Goal: Information Seeking & Learning: Check status

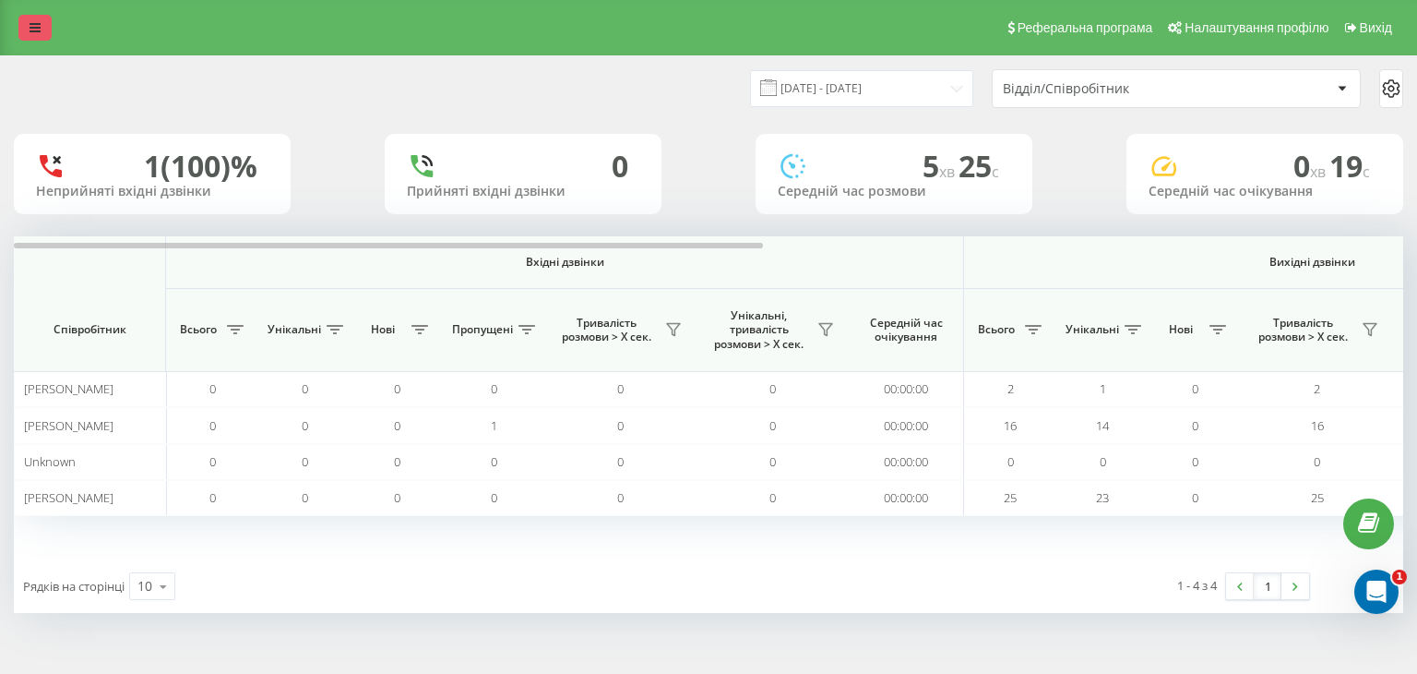
click at [32, 32] on icon at bounding box center [35, 27] width 11 height 13
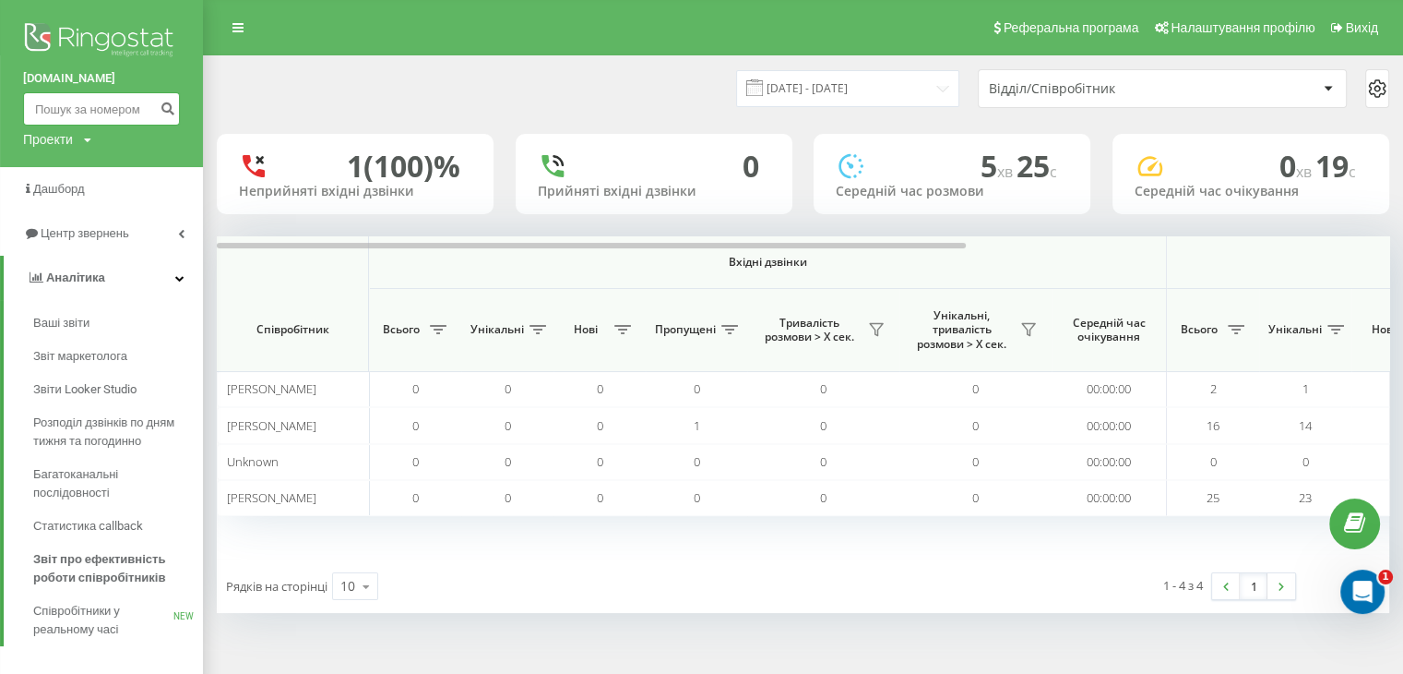
click at [113, 106] on input at bounding box center [101, 108] width 157 height 33
paste input "380955746170"
type input "380955746170"
click at [171, 105] on icon "submit" at bounding box center [168, 106] width 16 height 11
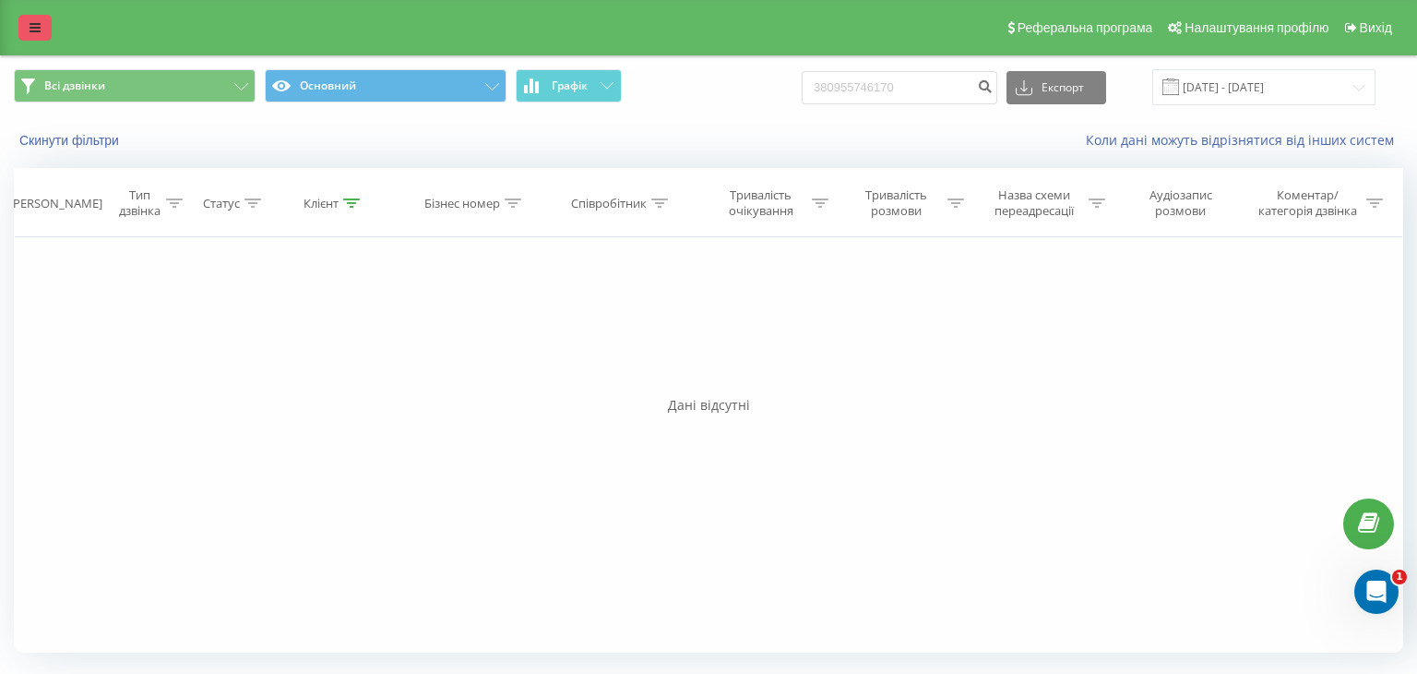
click at [40, 31] on icon at bounding box center [35, 27] width 11 height 13
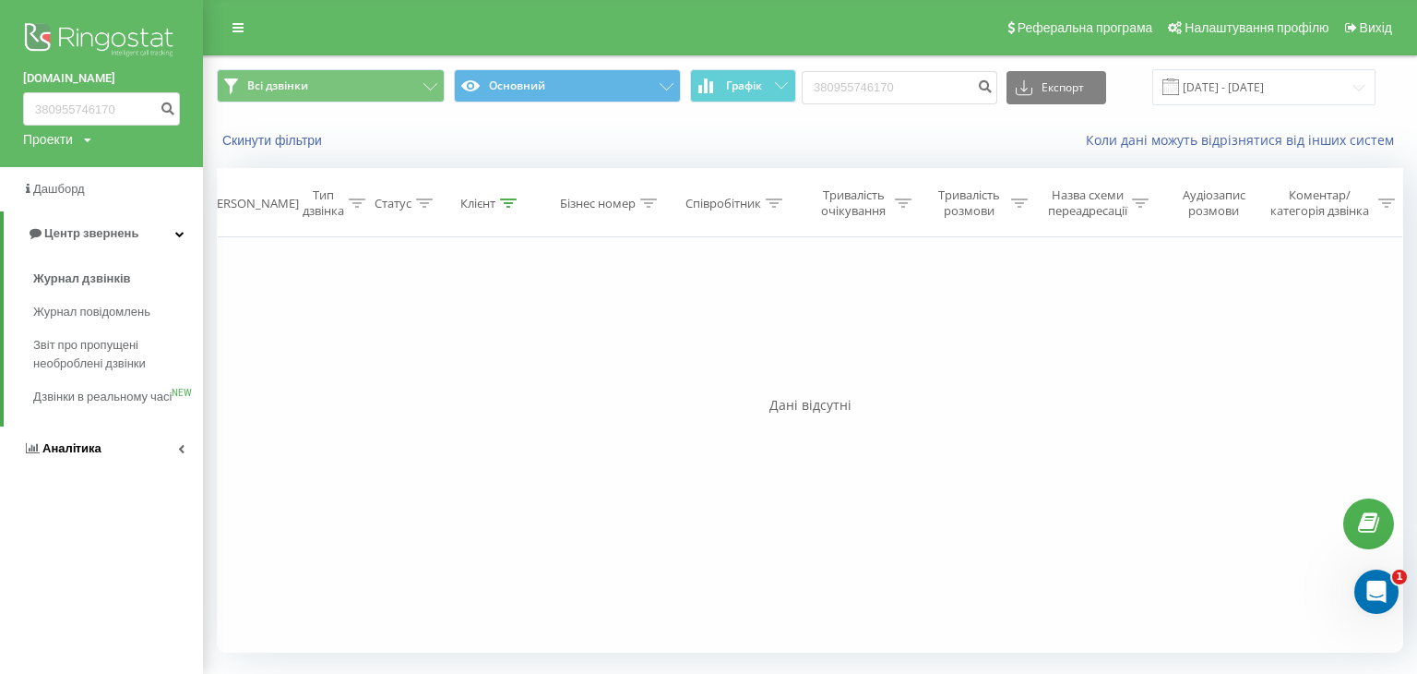
click at [88, 455] on span "Аналiтика" at bounding box center [71, 448] width 59 height 14
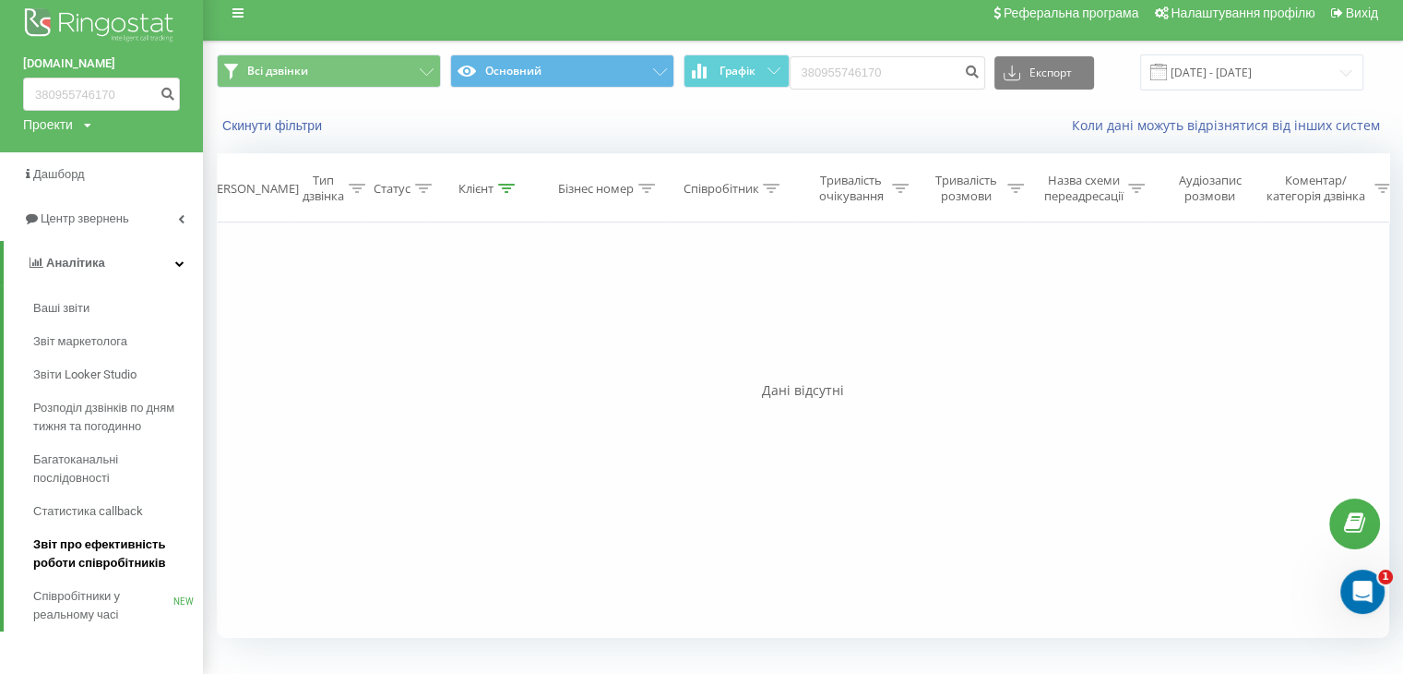
scroll to position [18, 0]
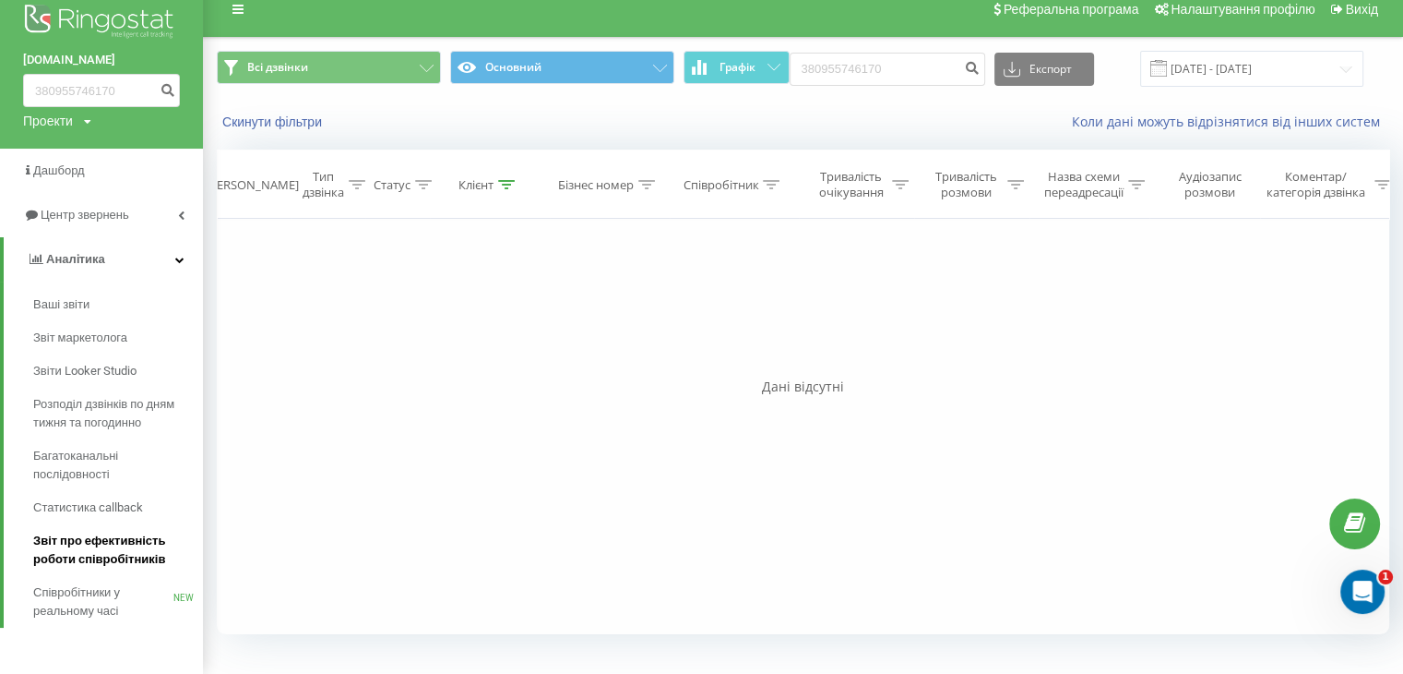
click at [67, 543] on span "Звіт про ефективність роботи співробітників" at bounding box center [113, 549] width 161 height 37
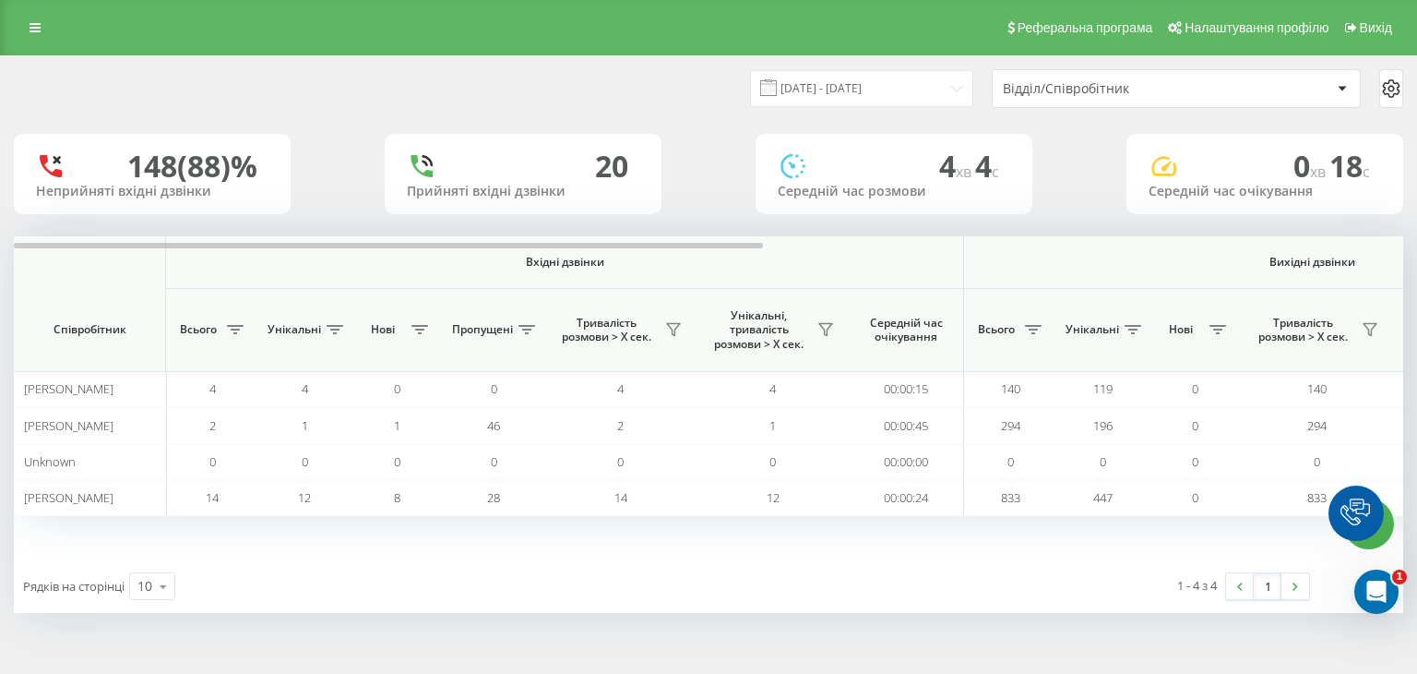
click at [41, 30] on link at bounding box center [34, 28] width 33 height 26
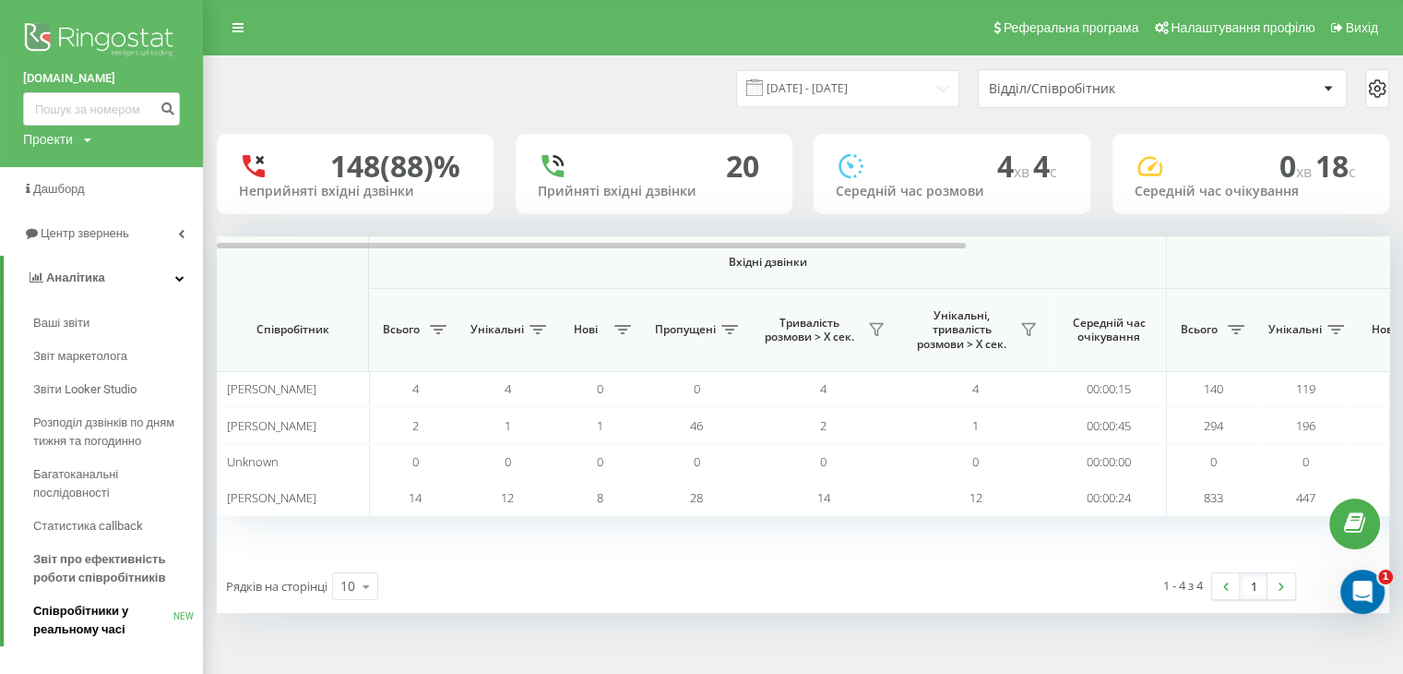
click at [98, 616] on span "Співробітники у реальному часі" at bounding box center [103, 620] width 140 height 37
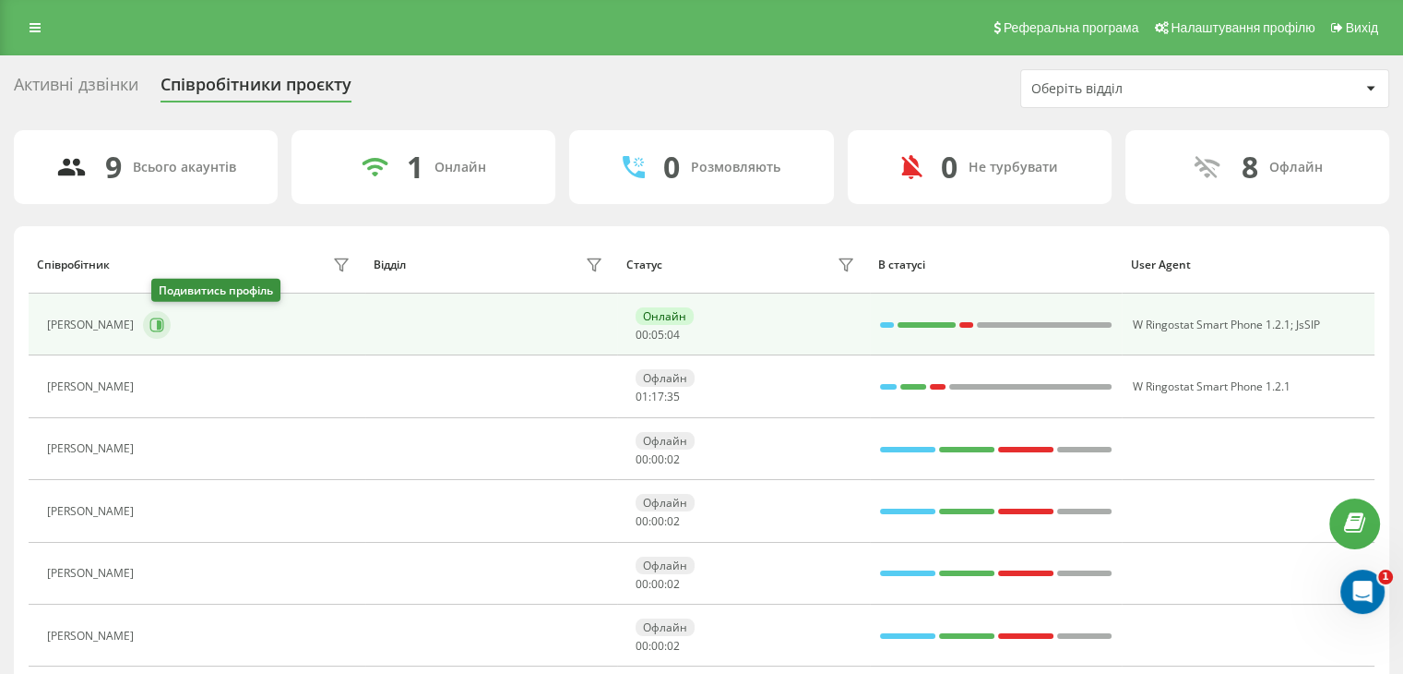
click at [164, 328] on icon at bounding box center [156, 324] width 15 height 15
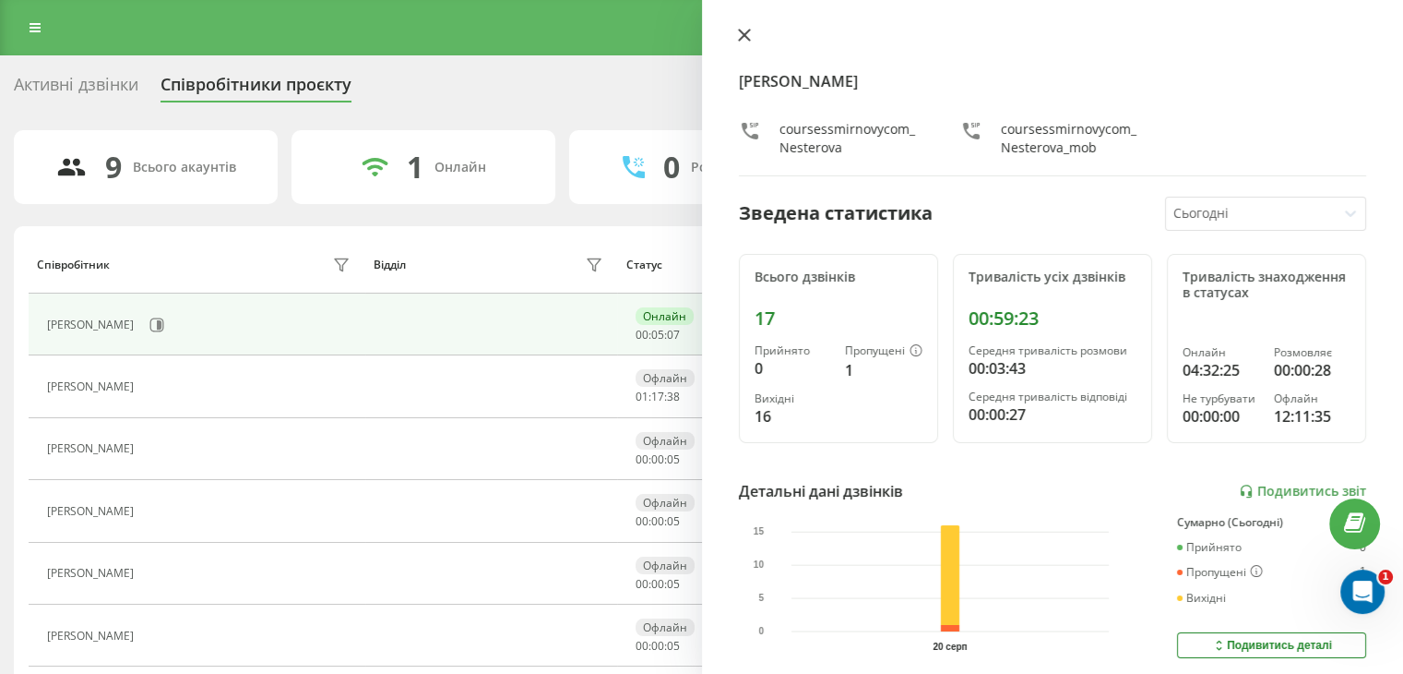
click at [755, 31] on button at bounding box center [745, 37] width 24 height 18
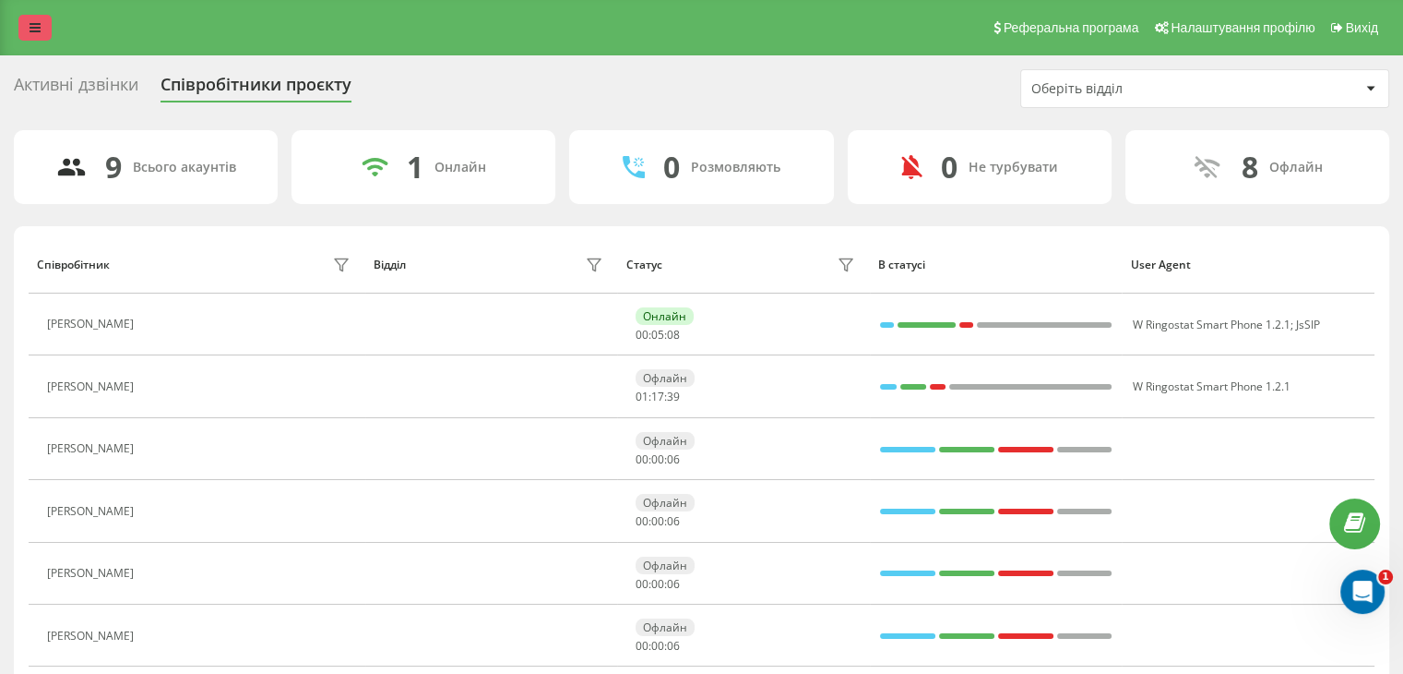
click at [39, 27] on icon at bounding box center [35, 27] width 11 height 13
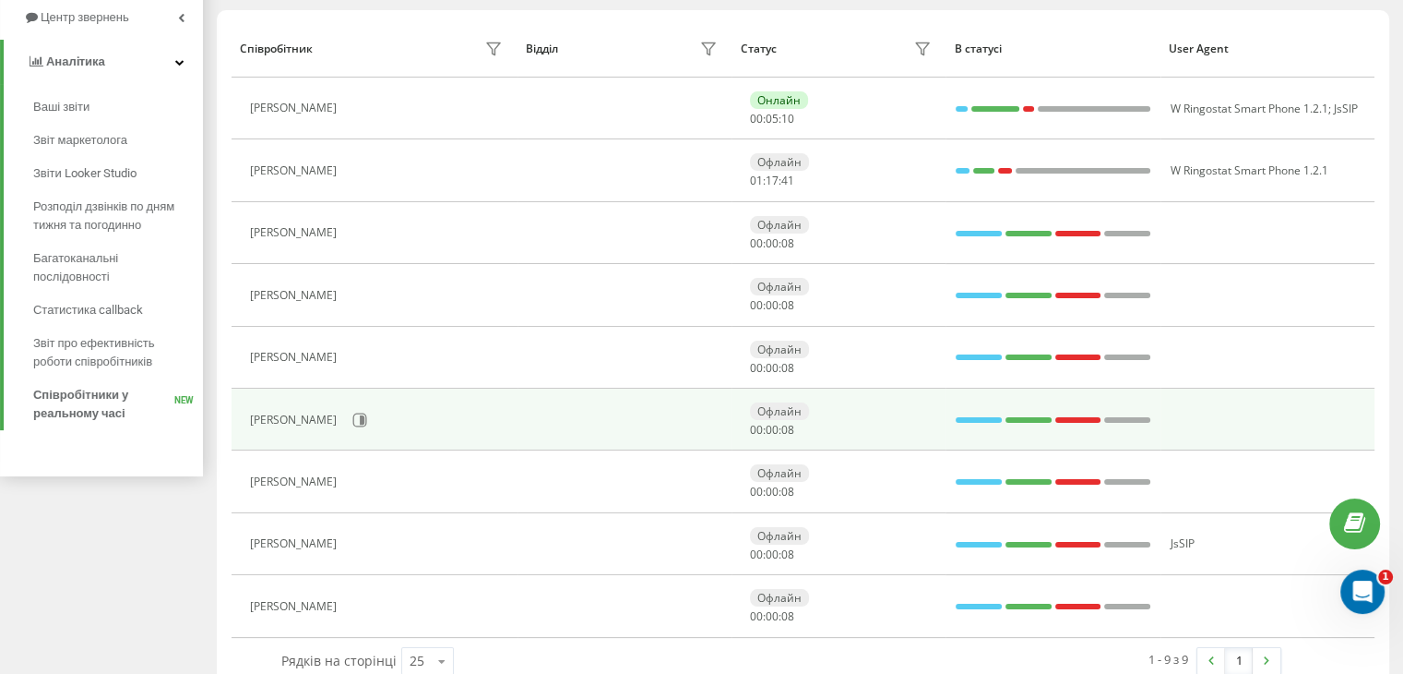
scroll to position [246, 0]
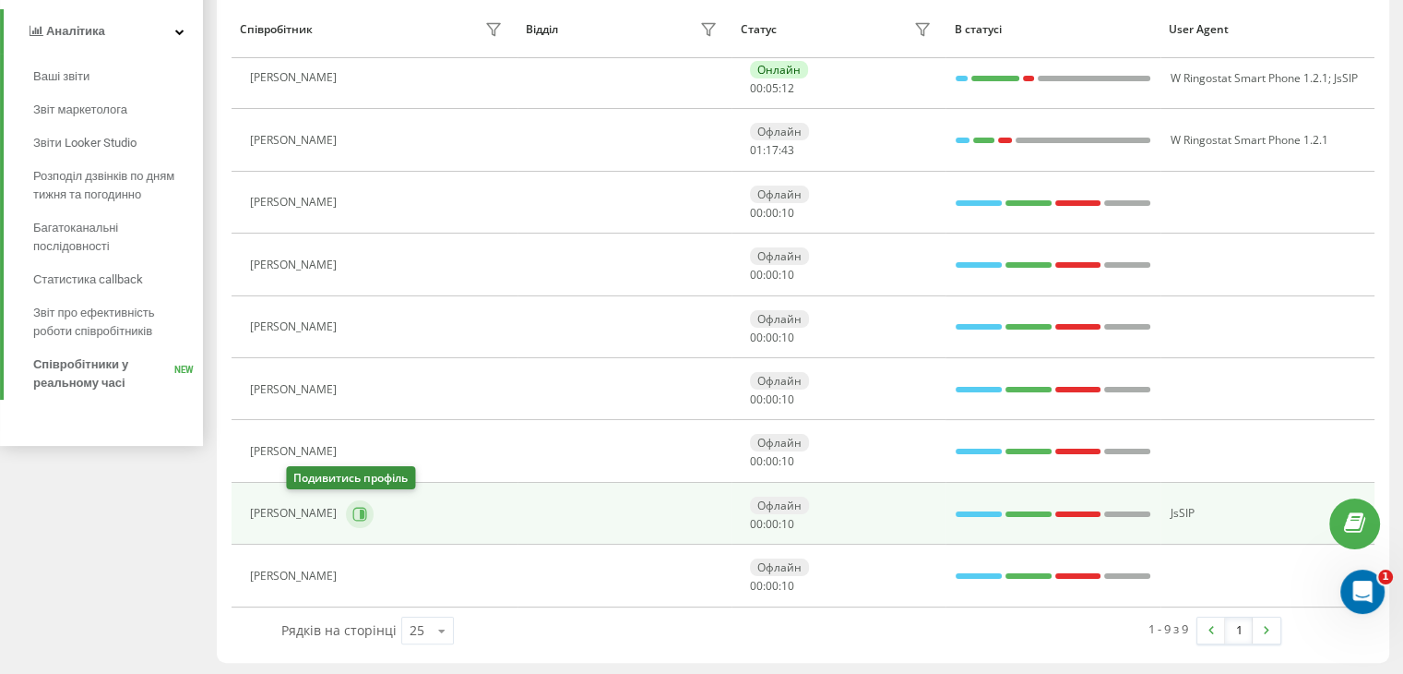
click at [353, 510] on icon at bounding box center [360, 514] width 14 height 14
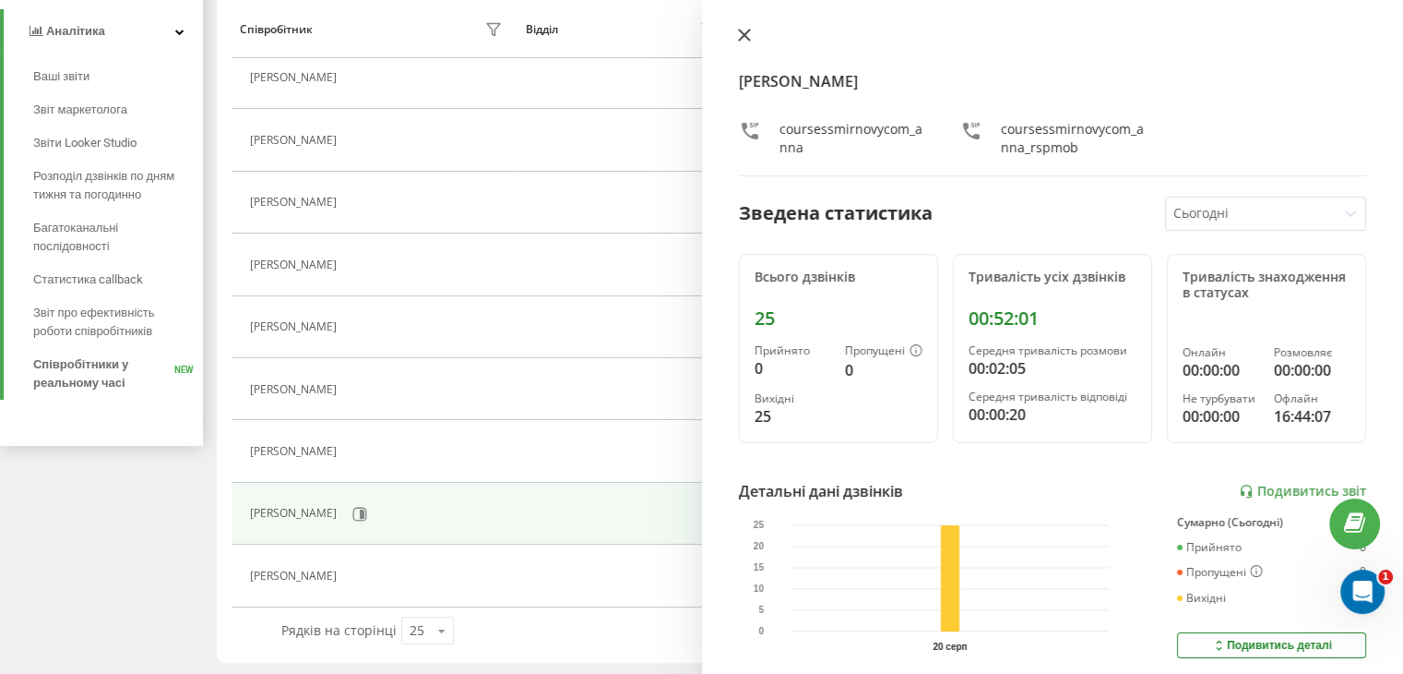
click at [743, 31] on icon at bounding box center [744, 35] width 13 height 13
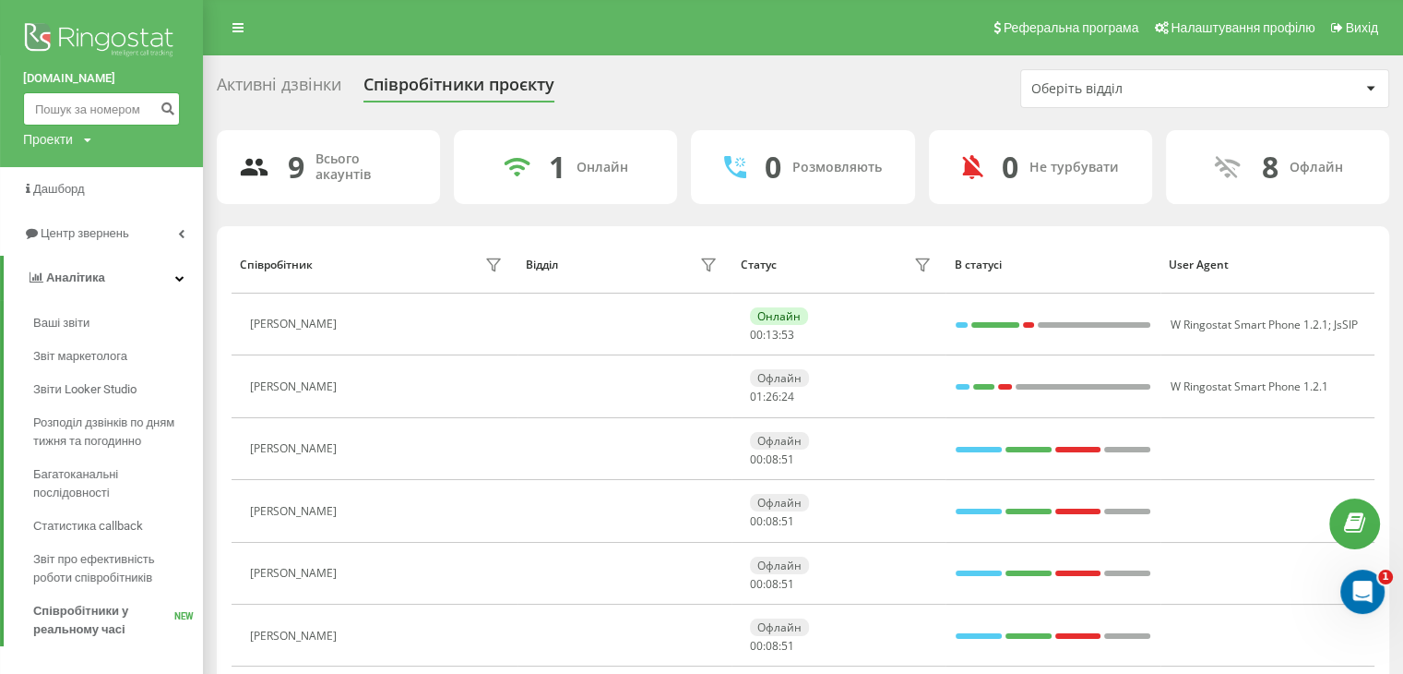
click at [115, 113] on input at bounding box center [101, 108] width 157 height 33
paste input "380634557355"
type input "380634557355"
click at [170, 106] on icon "submit" at bounding box center [168, 106] width 16 height 11
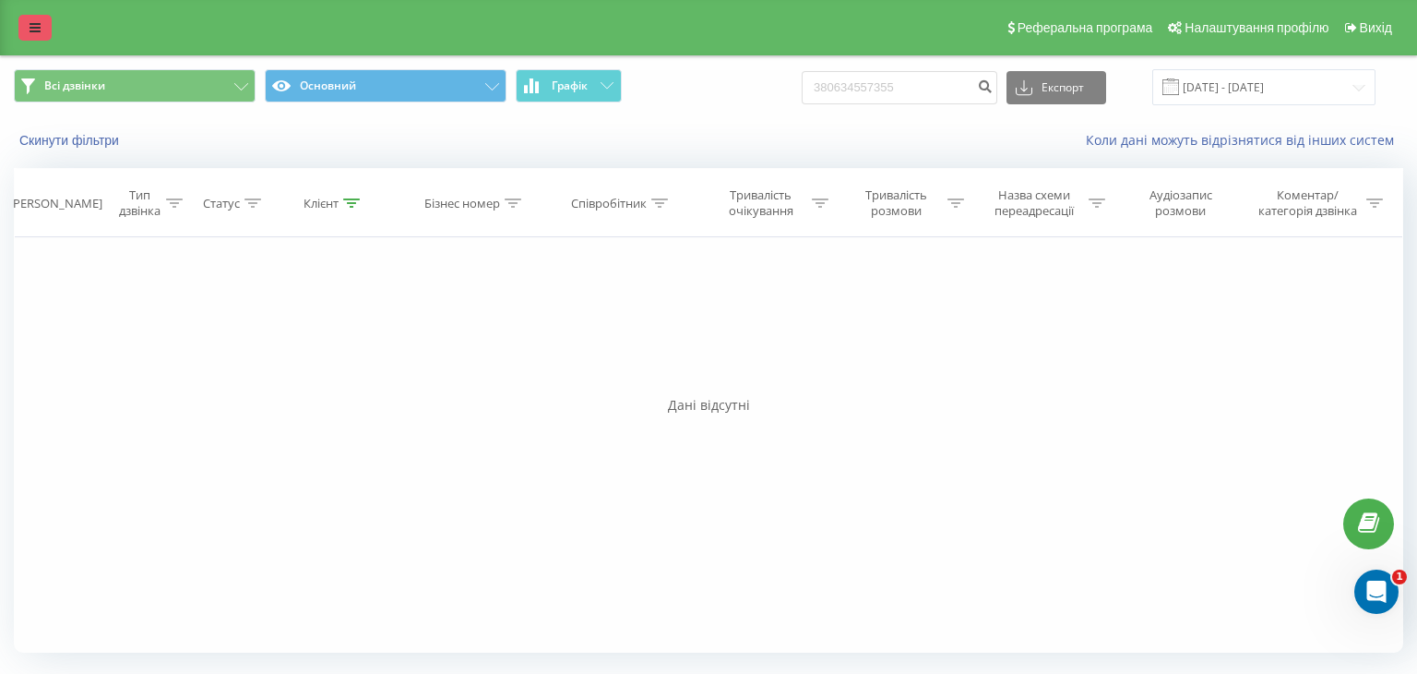
click at [36, 26] on icon at bounding box center [35, 27] width 11 height 13
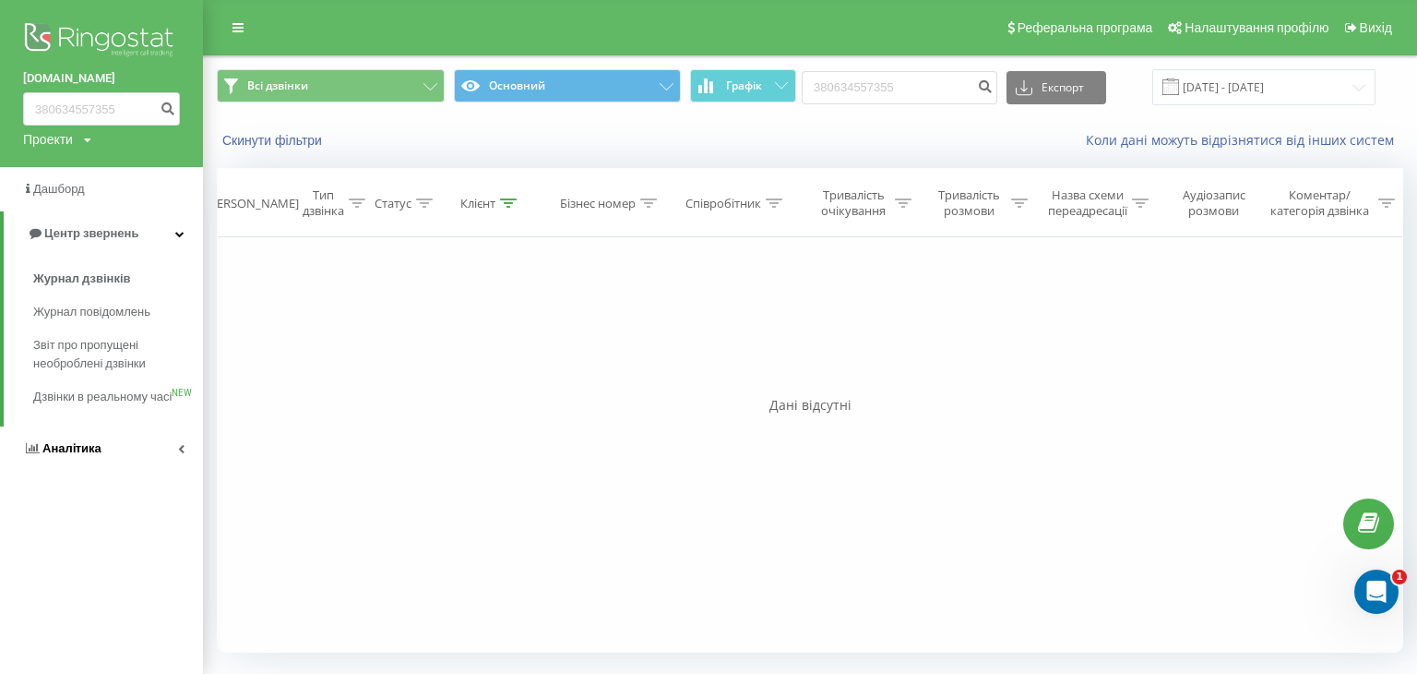
click at [78, 455] on span "Аналiтика" at bounding box center [71, 448] width 59 height 14
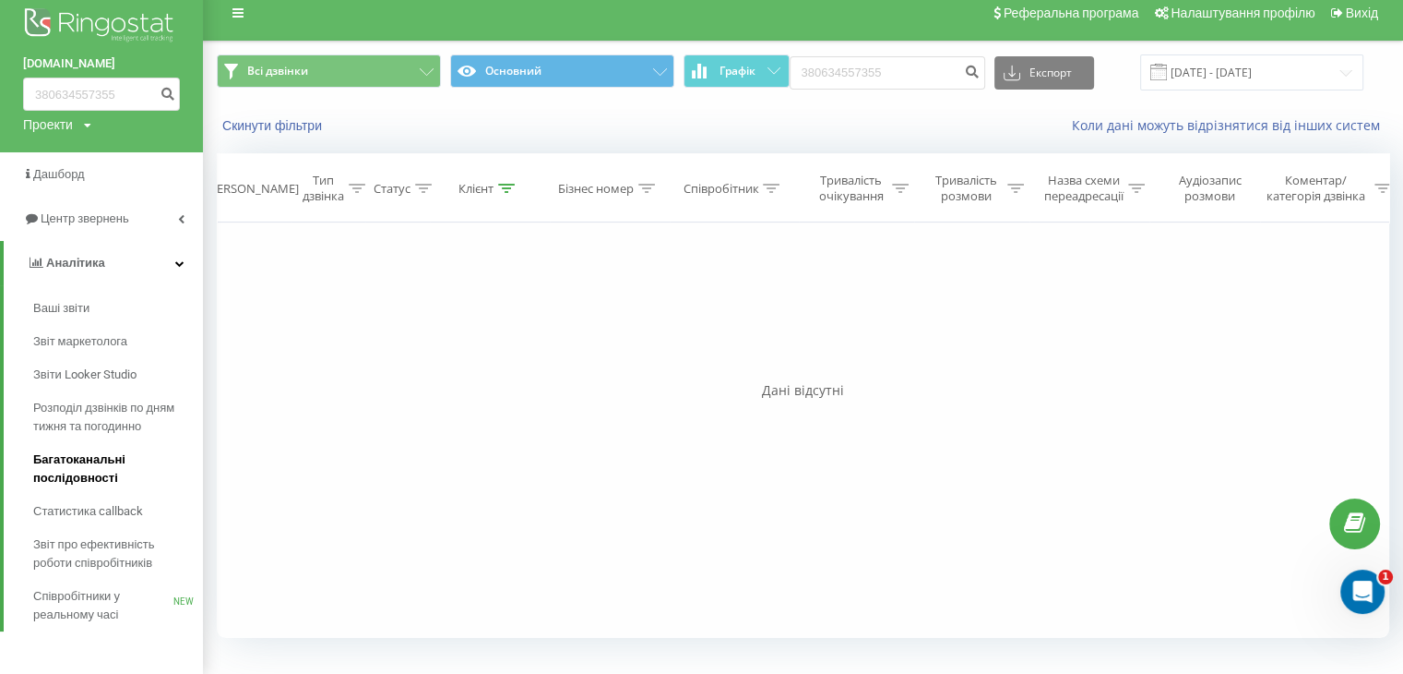
scroll to position [18, 0]
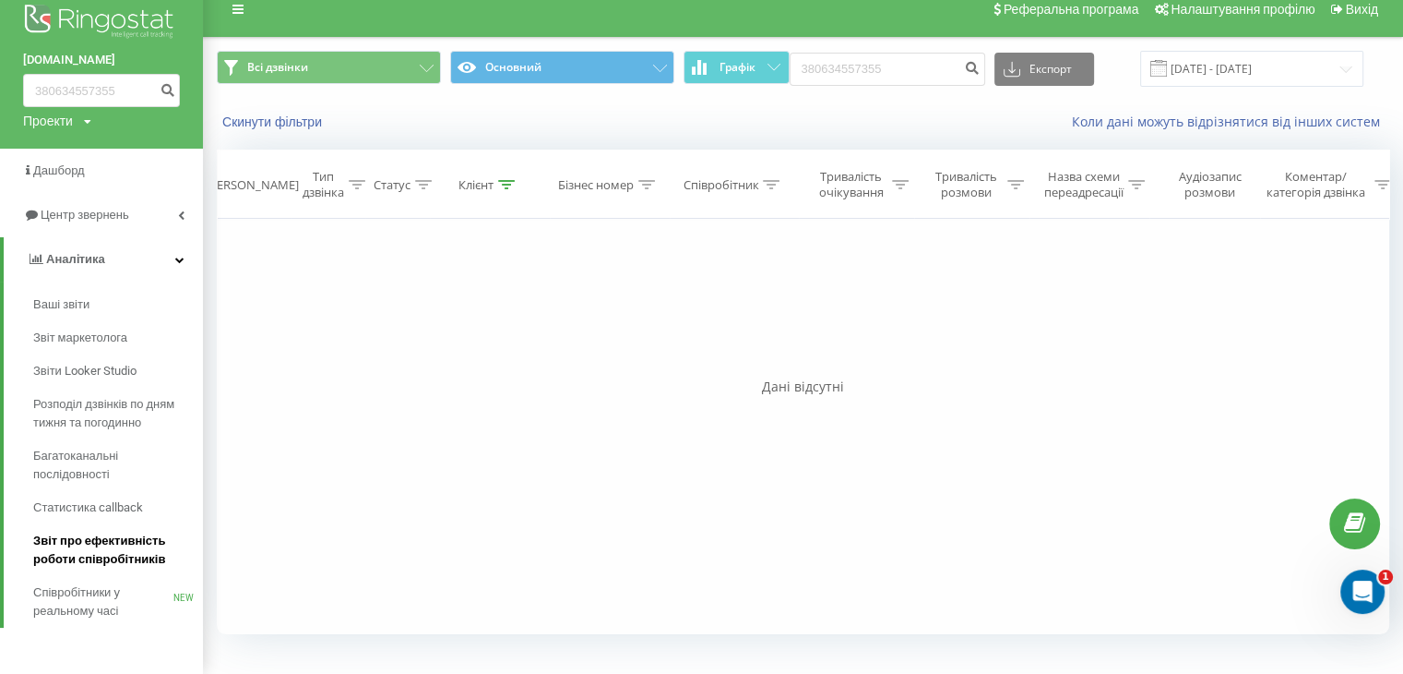
click at [85, 536] on span "Звіт про ефективність роботи співробітників" at bounding box center [113, 549] width 161 height 37
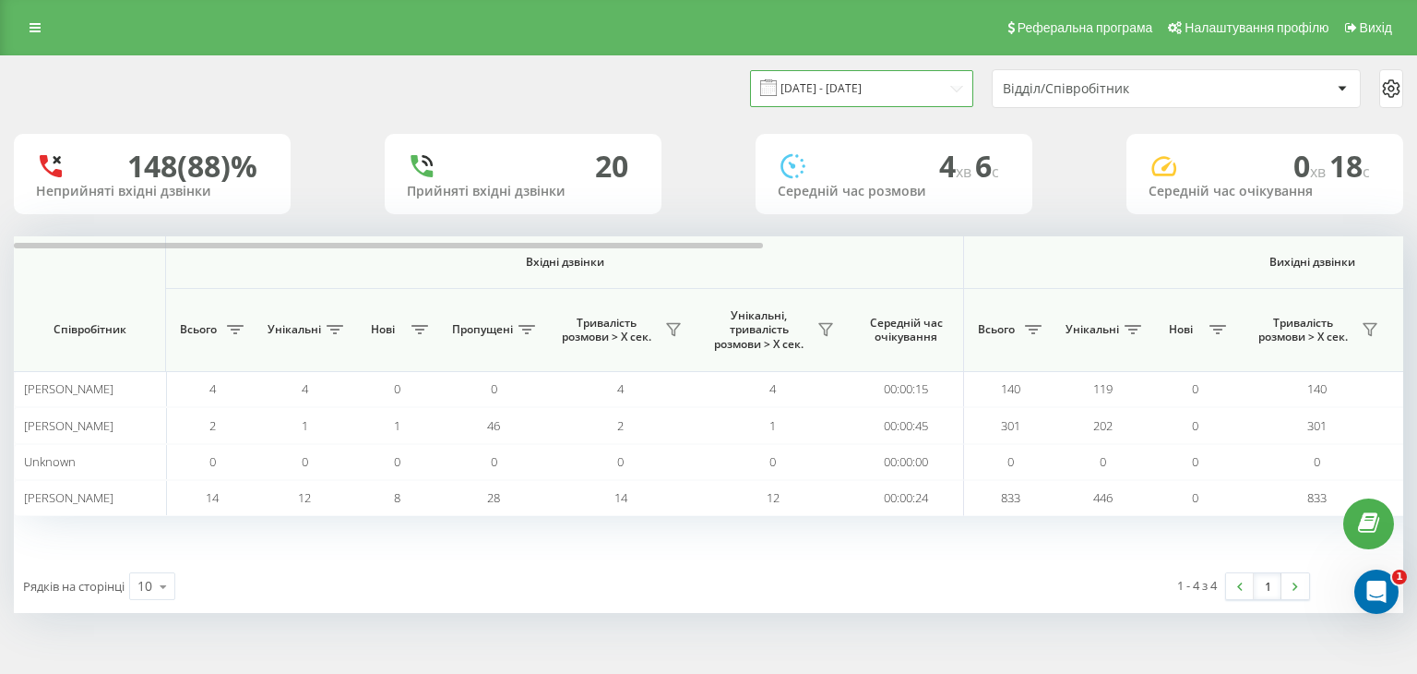
click at [941, 89] on input "20.07.2025 - 20.08.2025" at bounding box center [861, 88] width 223 height 36
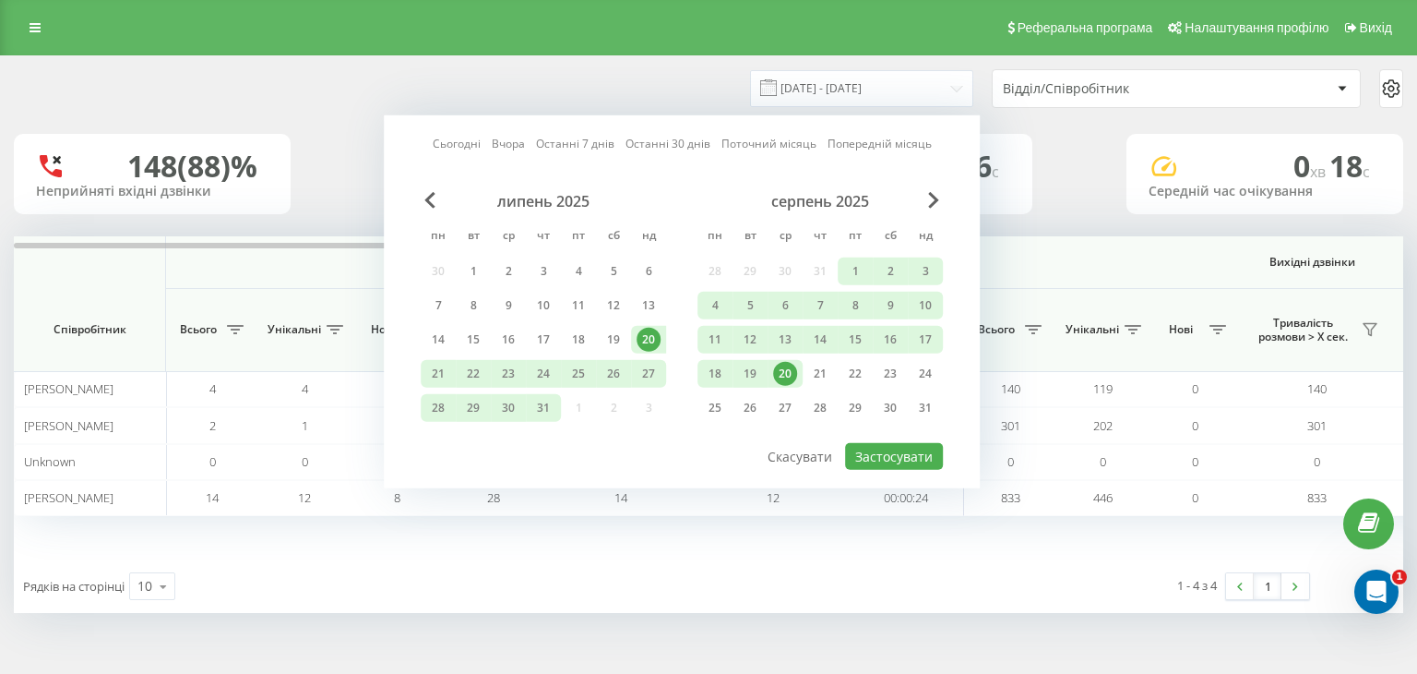
click at [775, 370] on div "20" at bounding box center [785, 374] width 24 height 24
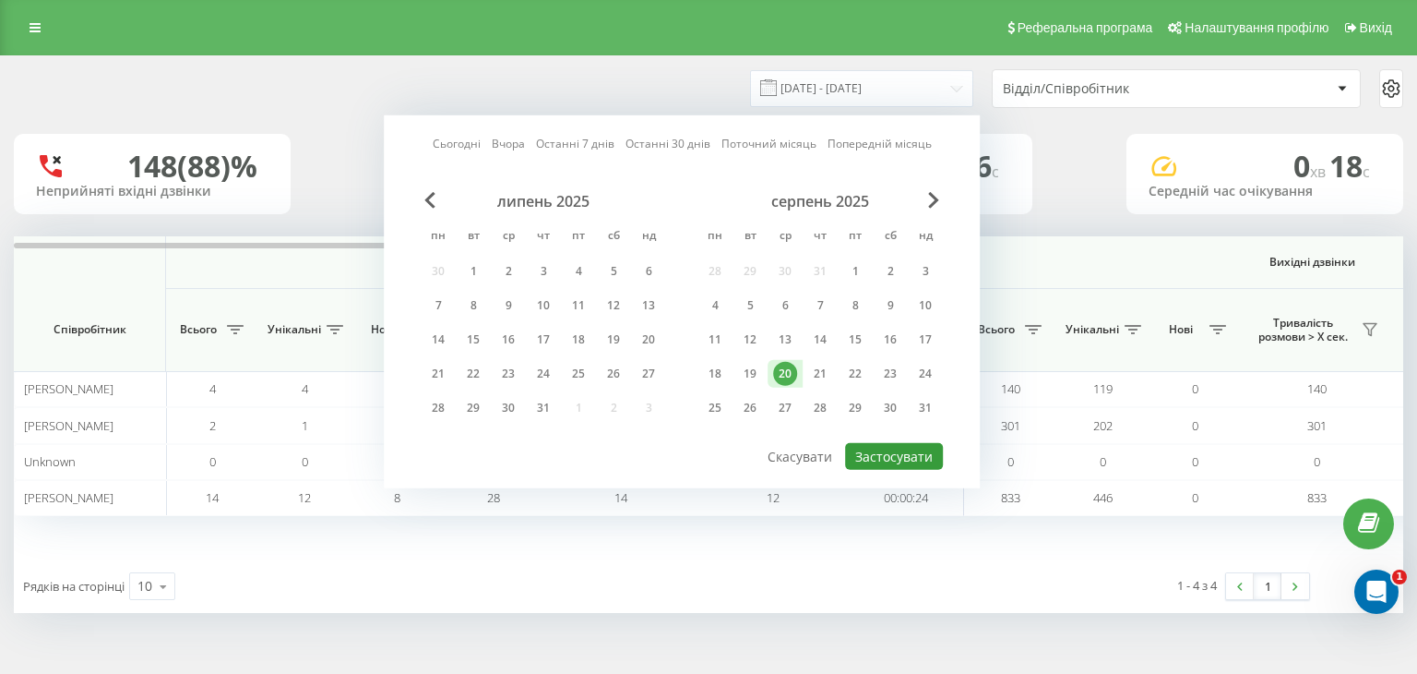
click at [874, 443] on button "Застосувати" at bounding box center [894, 456] width 98 height 27
type input "20.08.2025 - 20.08.2025"
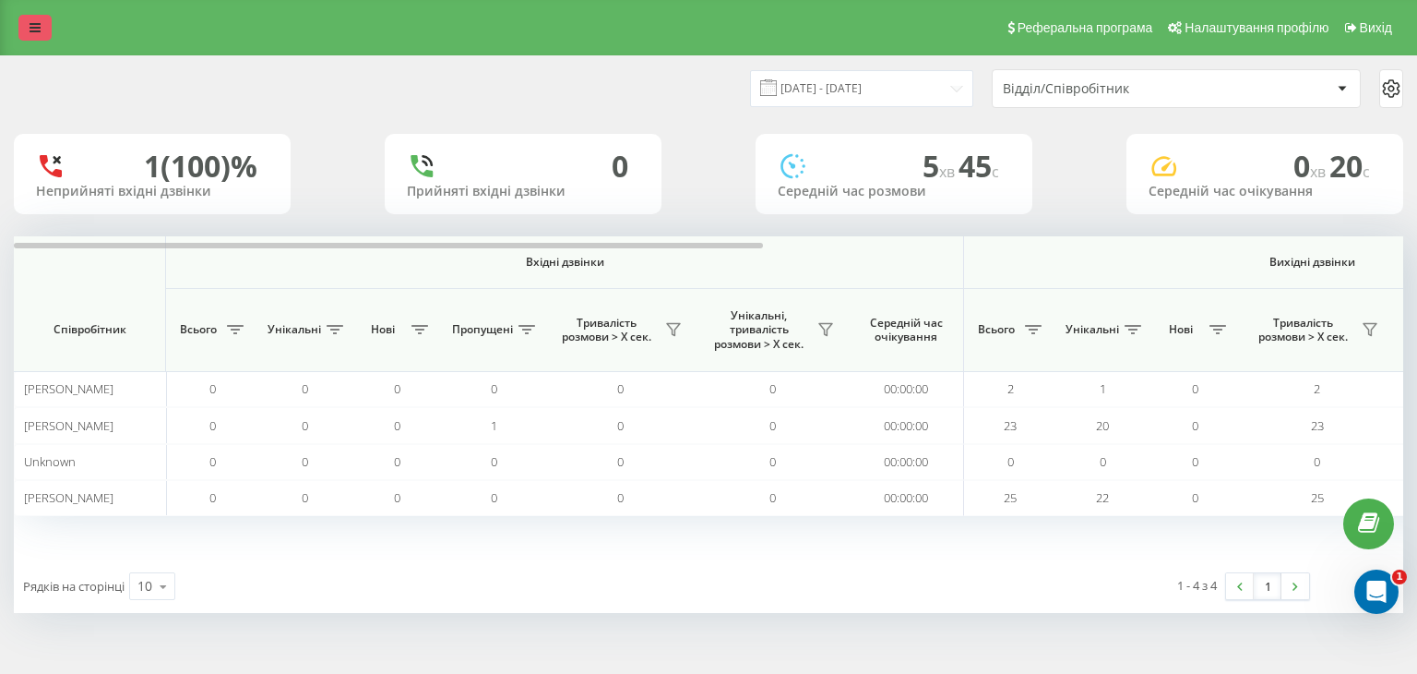
click at [43, 29] on link at bounding box center [34, 28] width 33 height 26
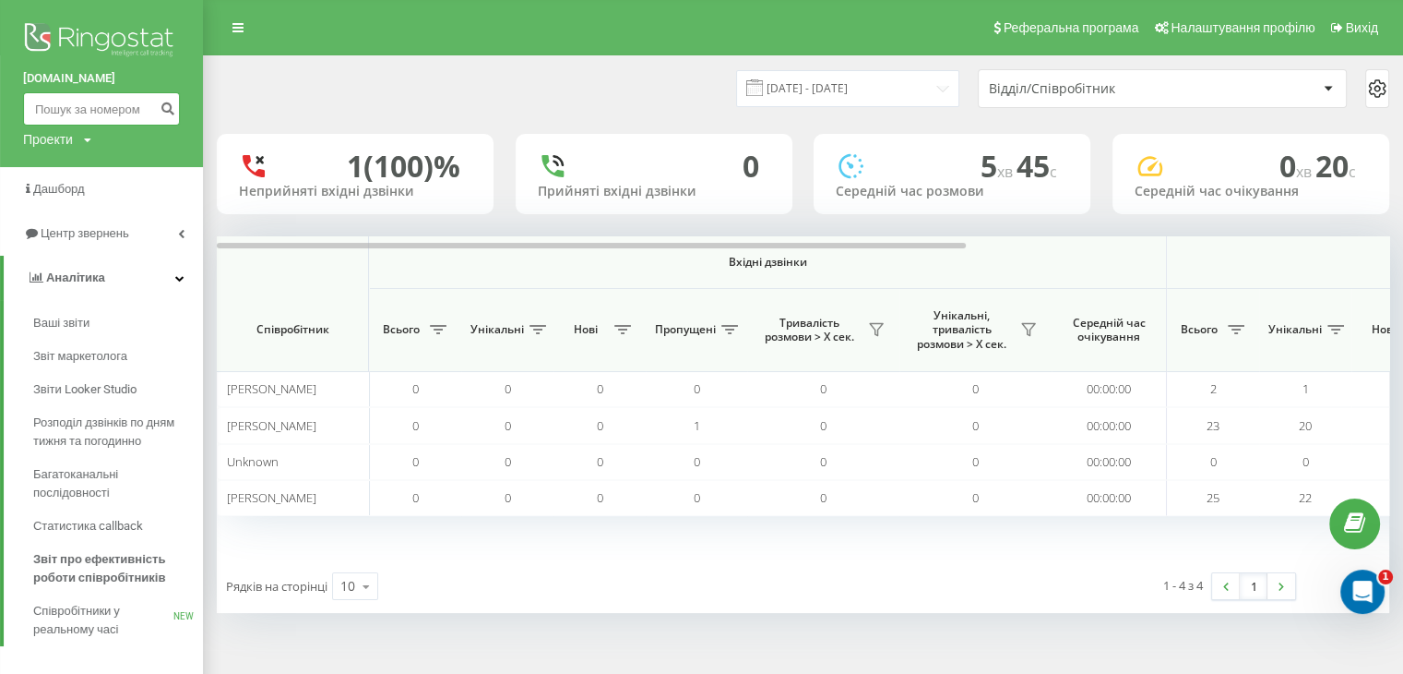
click at [85, 119] on input at bounding box center [101, 108] width 157 height 33
paste input "380501835114"
type input "380501835114"
click at [166, 101] on icon "submit" at bounding box center [168, 106] width 16 height 11
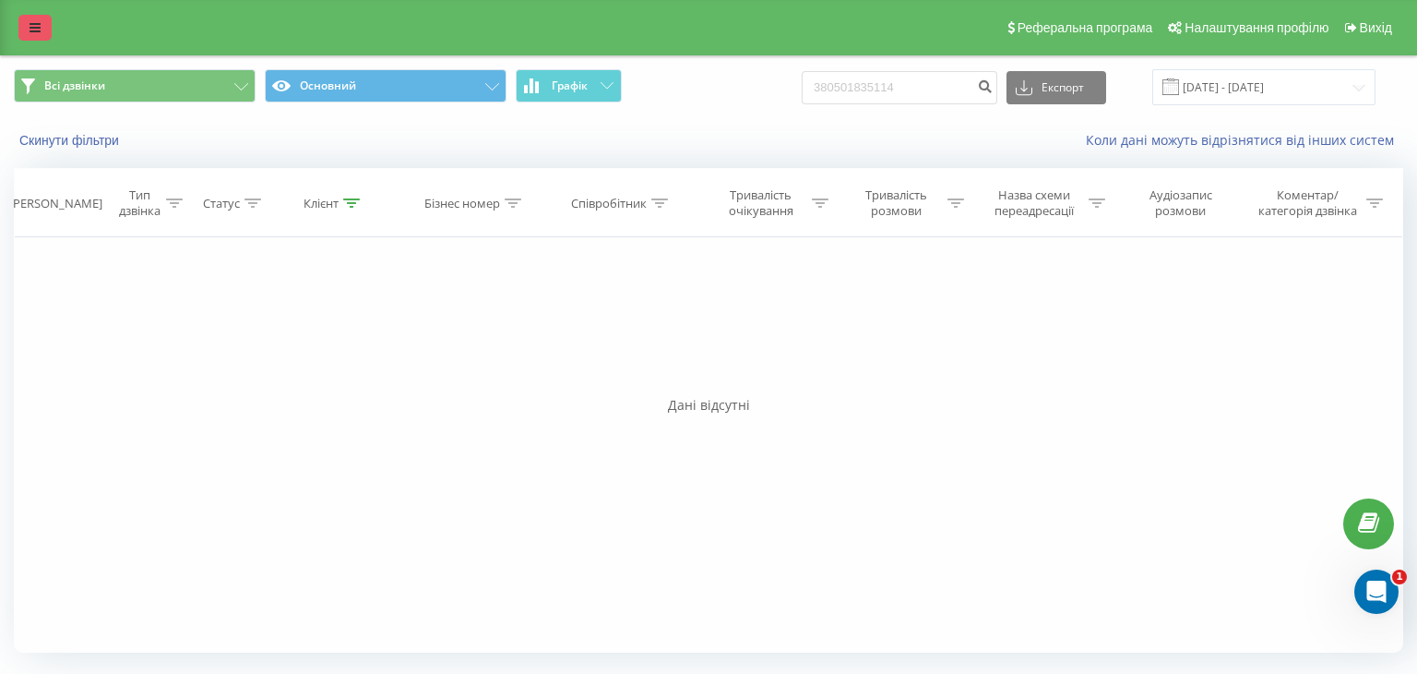
click at [30, 21] on icon at bounding box center [35, 27] width 11 height 13
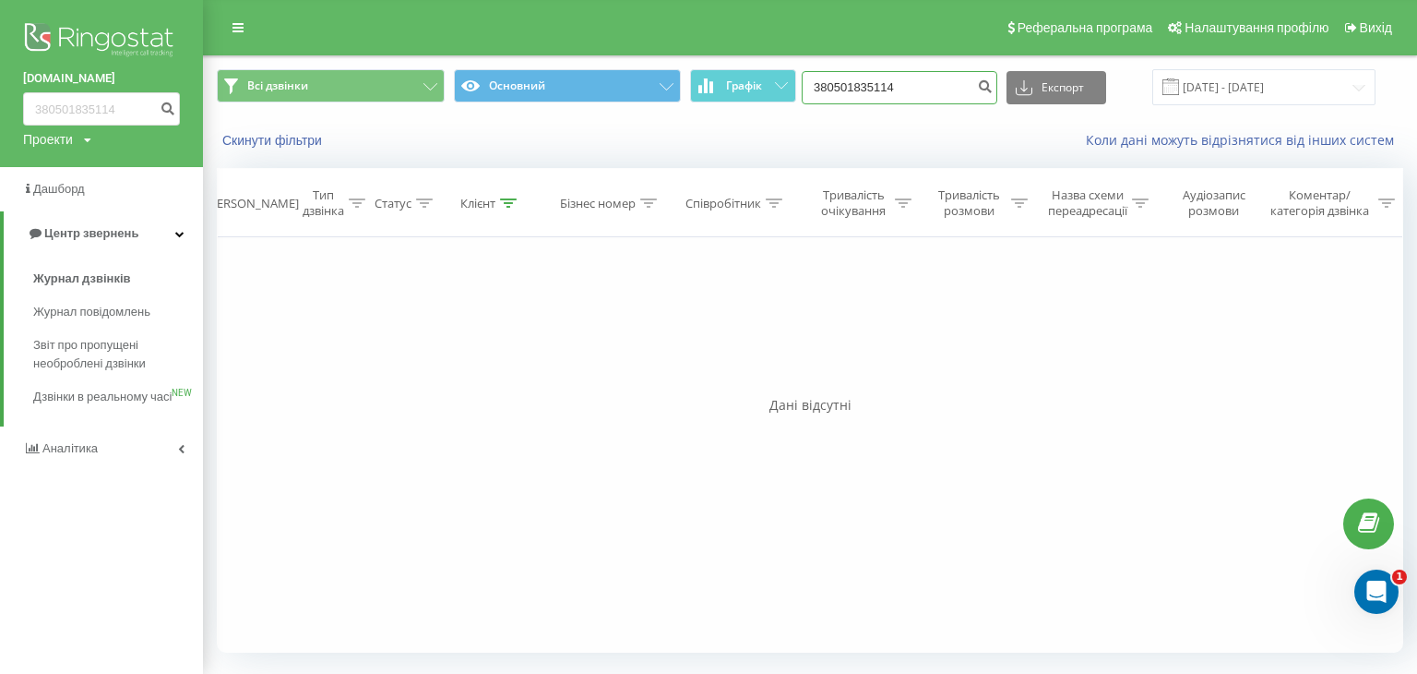
drag, startPoint x: 932, startPoint y: 80, endPoint x: 681, endPoint y: 119, distance: 253.9
click at [681, 119] on div "Всі дзвінки Основний Графік 380501835114 Експорт .csv .xls .xlsx [DATE] - [DATE…" at bounding box center [810, 109] width 1212 height 106
paste input "9692606"
type input "380509692606"
click at [993, 86] on icon "submit" at bounding box center [985, 83] width 16 height 11
